Goal: Transaction & Acquisition: Purchase product/service

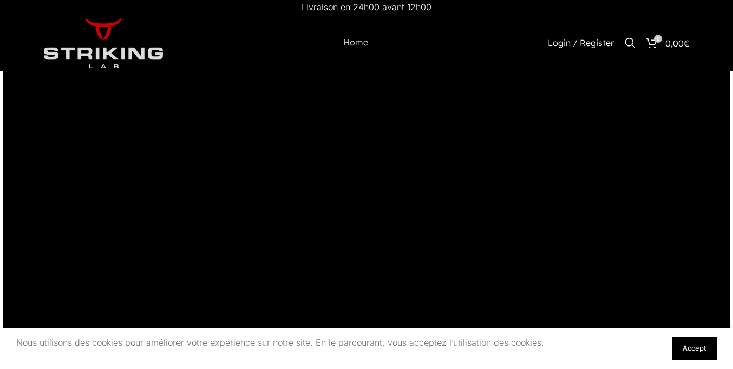
click at [694, 349] on link "Accept" at bounding box center [694, 348] width 45 height 23
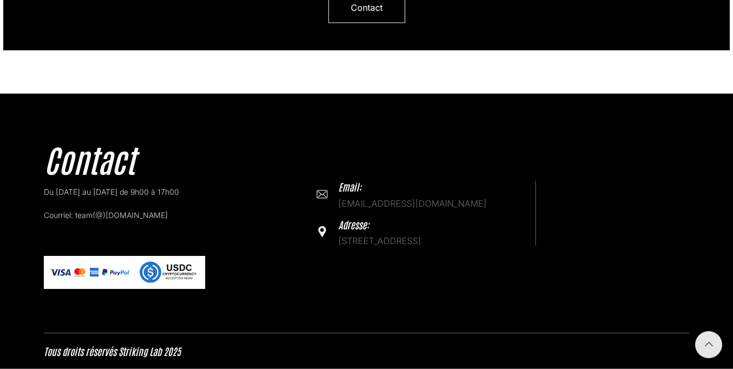
scroll to position [3326, 0]
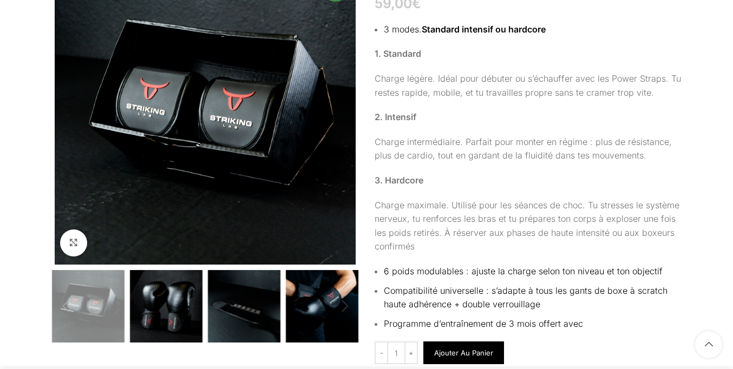
scroll to position [3263, 0]
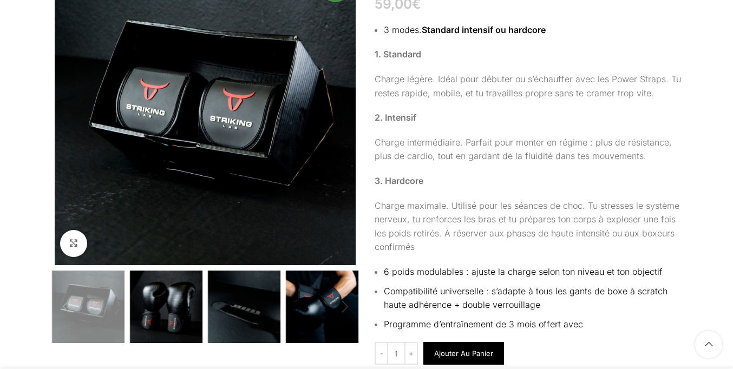
click at [463, 358] on button "Ajouter au panier" at bounding box center [464, 353] width 81 height 23
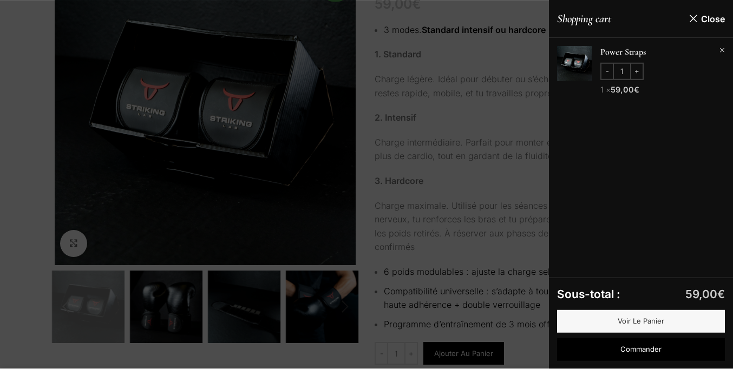
click at [367, 185] on div at bounding box center [366, 184] width 733 height 369
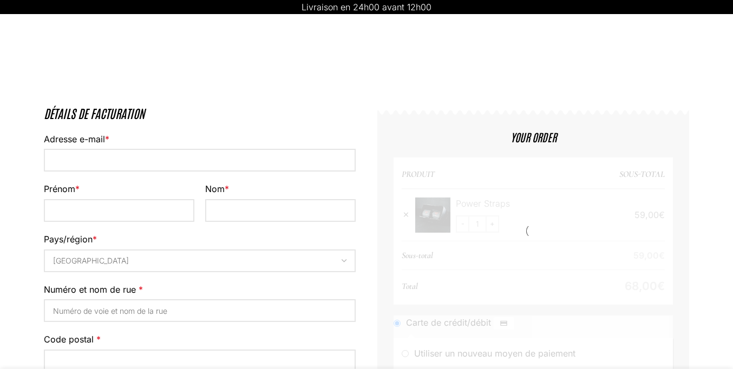
select select "VD"
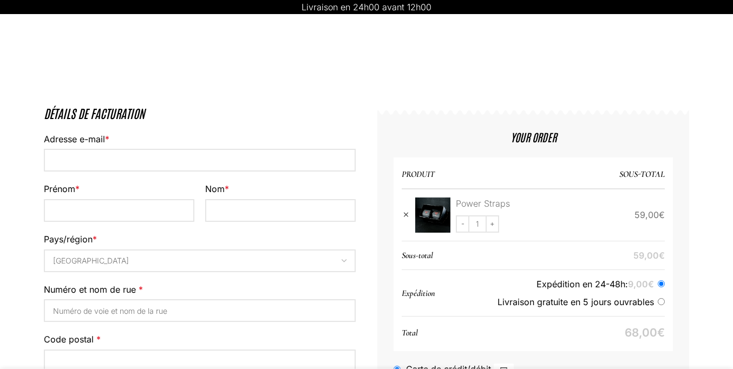
scroll to position [64, 0]
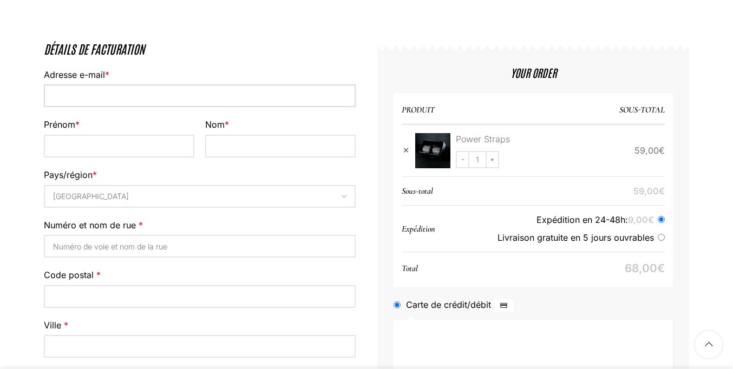
click at [200, 107] on input "Adresse e-mail *" at bounding box center [200, 95] width 312 height 23
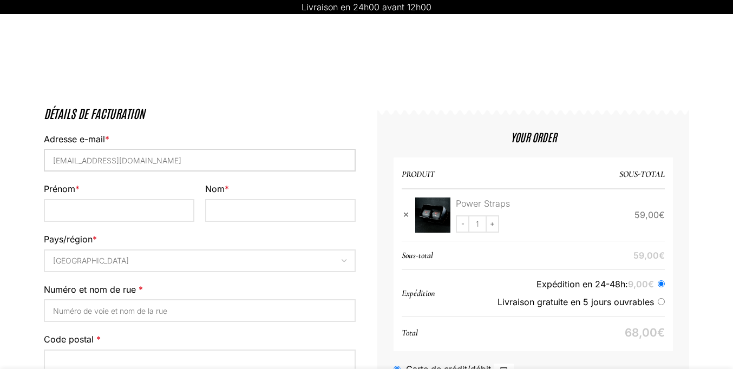
type input "mail7344100@protonmail.com"
click at [119, 199] on input "Prénom *" at bounding box center [119, 210] width 151 height 23
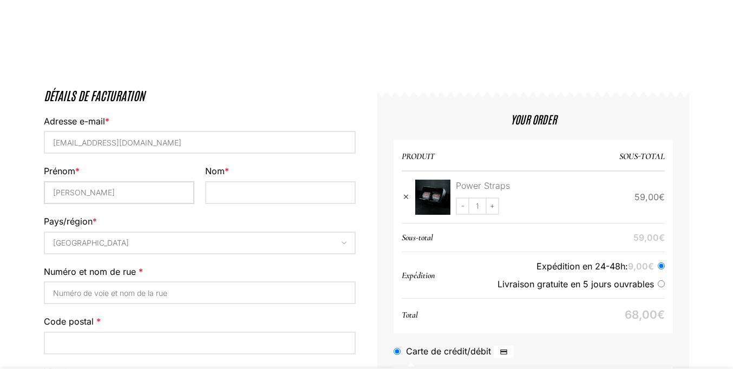
type input "Luca"
click at [281, 194] on input "Nom *" at bounding box center [280, 193] width 151 height 23
type input "Meier"
click at [200, 282] on input "Numéro et nom de rue *" at bounding box center [200, 293] width 312 height 23
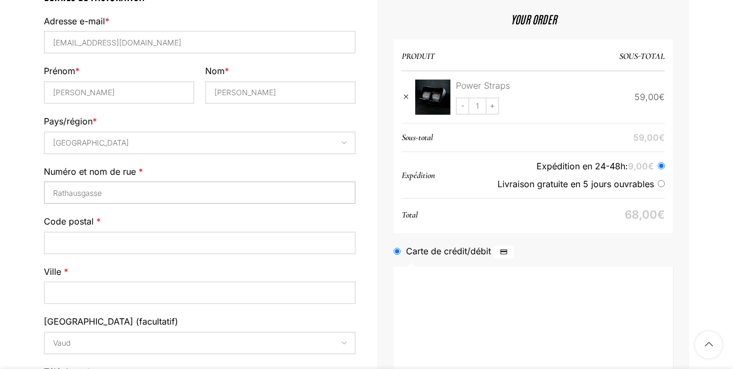
type input "Rathausgasse"
click at [200, 232] on input "Code postal *" at bounding box center [200, 243] width 312 height 23
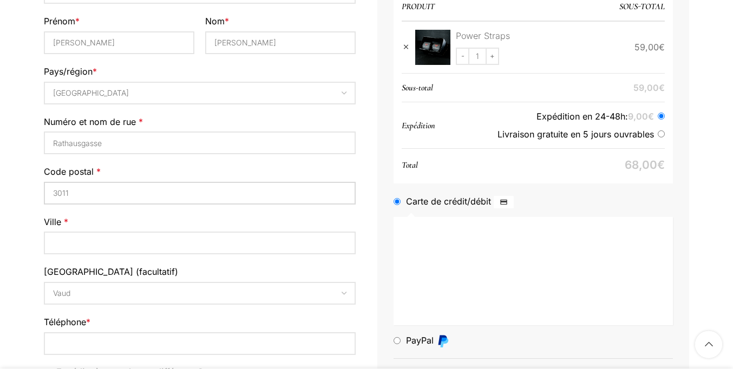
type input "3011"
click at [200, 333] on input "Téléphone *" at bounding box center [200, 344] width 312 height 23
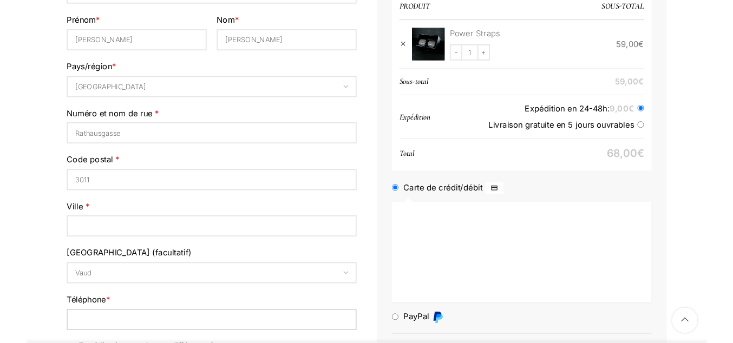
scroll to position [331, 0]
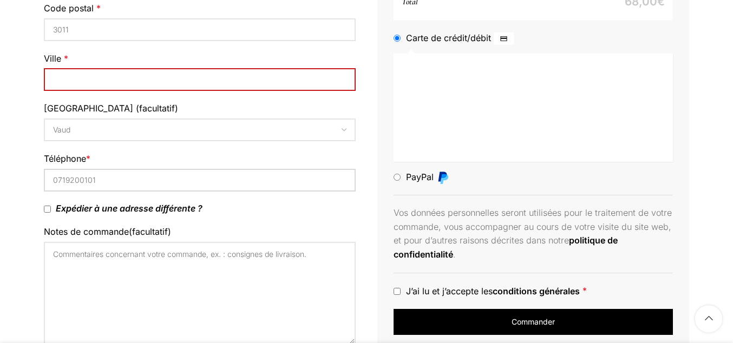
type input "0719200101"
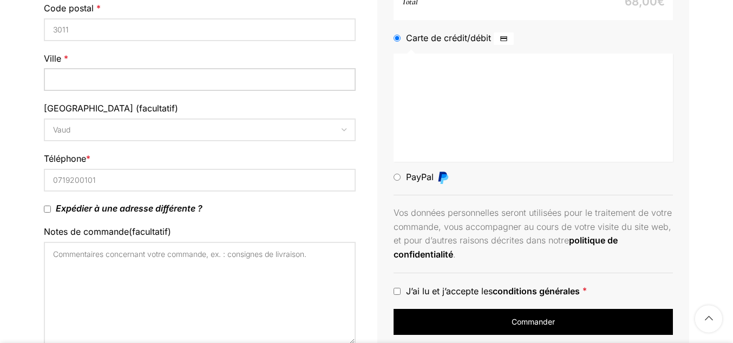
click at [200, 91] on input "Ville *" at bounding box center [200, 79] width 312 height 23
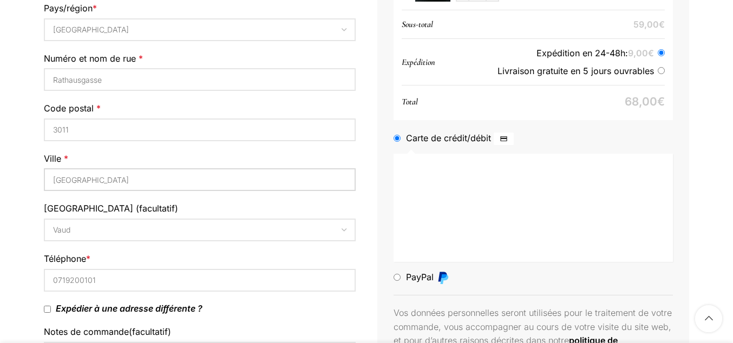
type input "Bern"
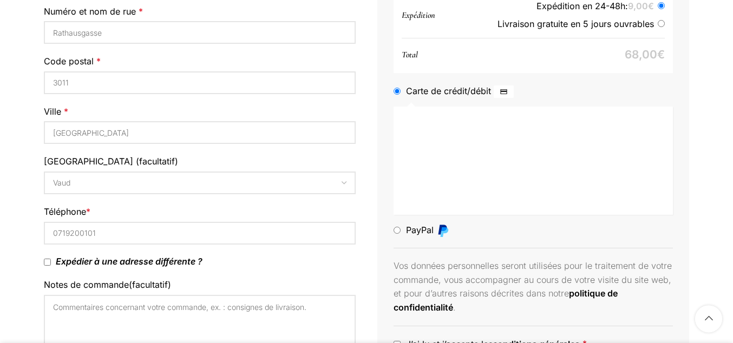
scroll to position [113, 0]
